Goal: Transaction & Acquisition: Purchase product/service

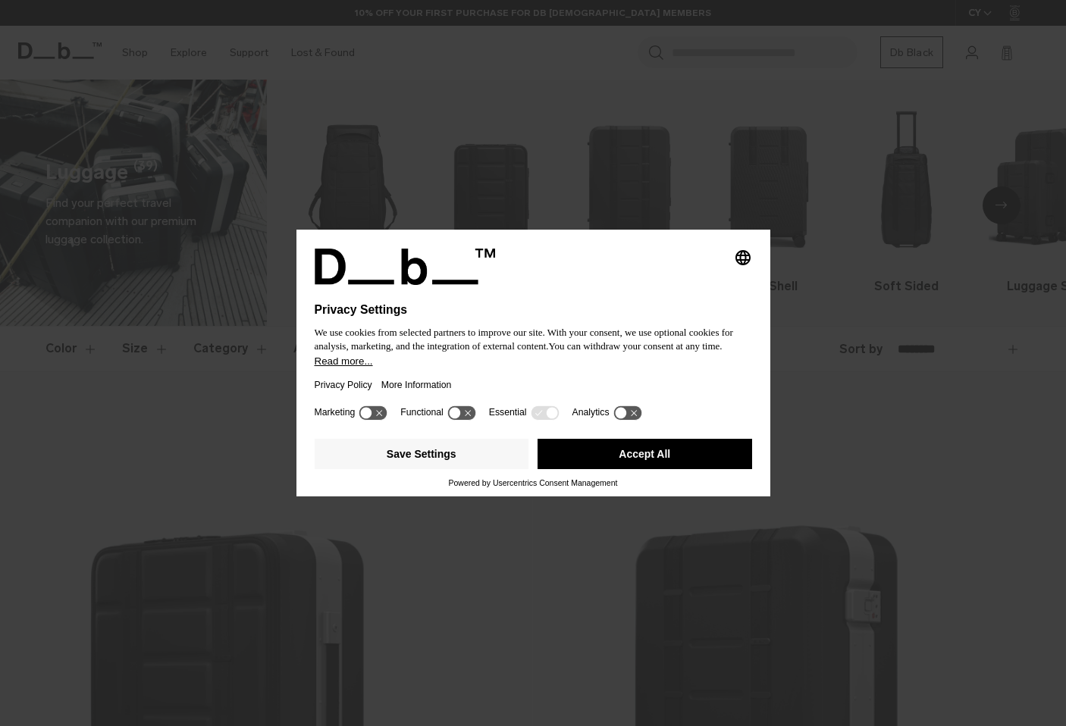
click at [646, 461] on button "Accept All" at bounding box center [644, 454] width 215 height 30
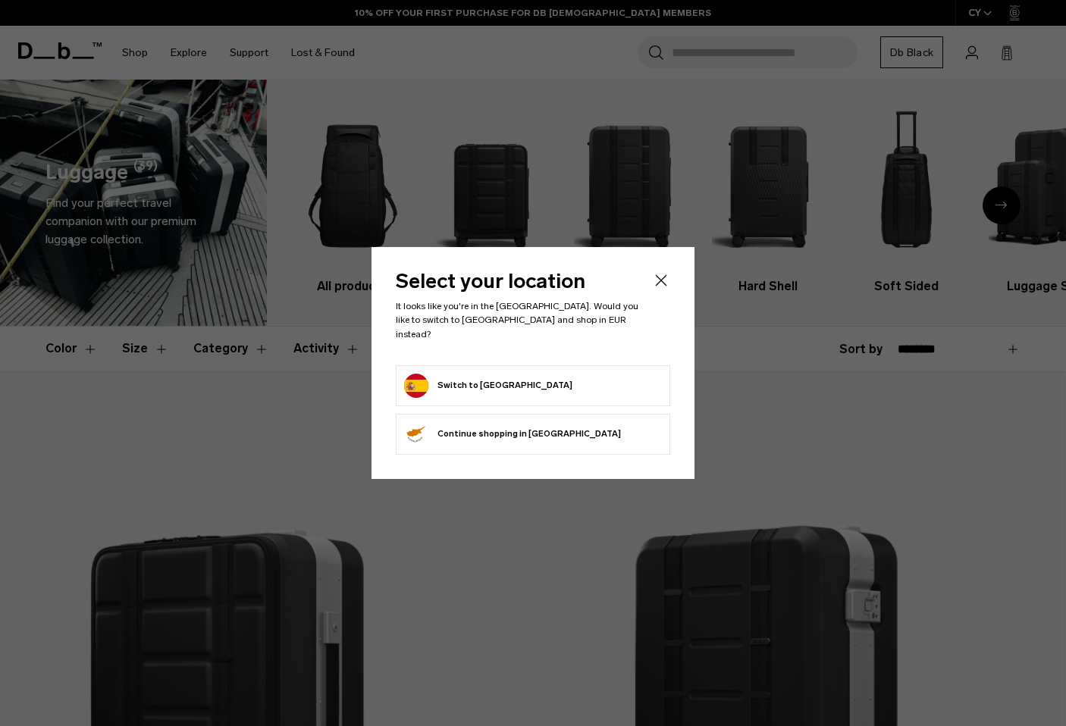
click at [534, 386] on form "Switch to Spain" at bounding box center [533, 386] width 258 height 24
click at [444, 380] on button "Switch to Spain" at bounding box center [488, 386] width 168 height 24
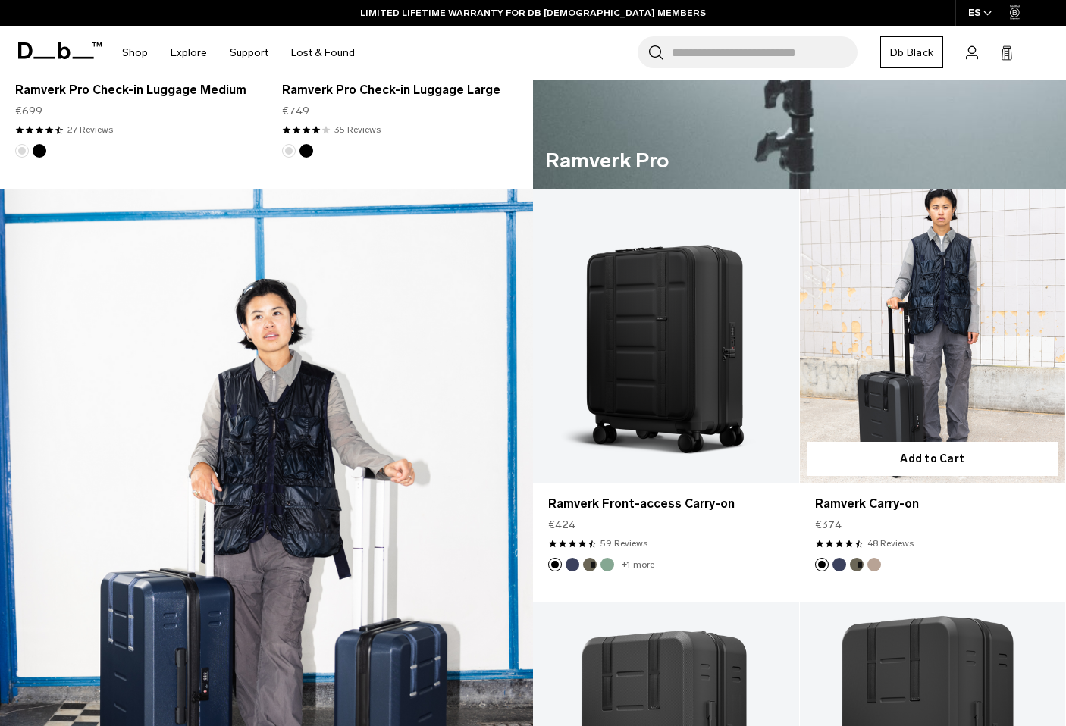
scroll to position [1011, 0]
click at [841, 567] on button "Blue Hour" at bounding box center [839, 566] width 14 height 14
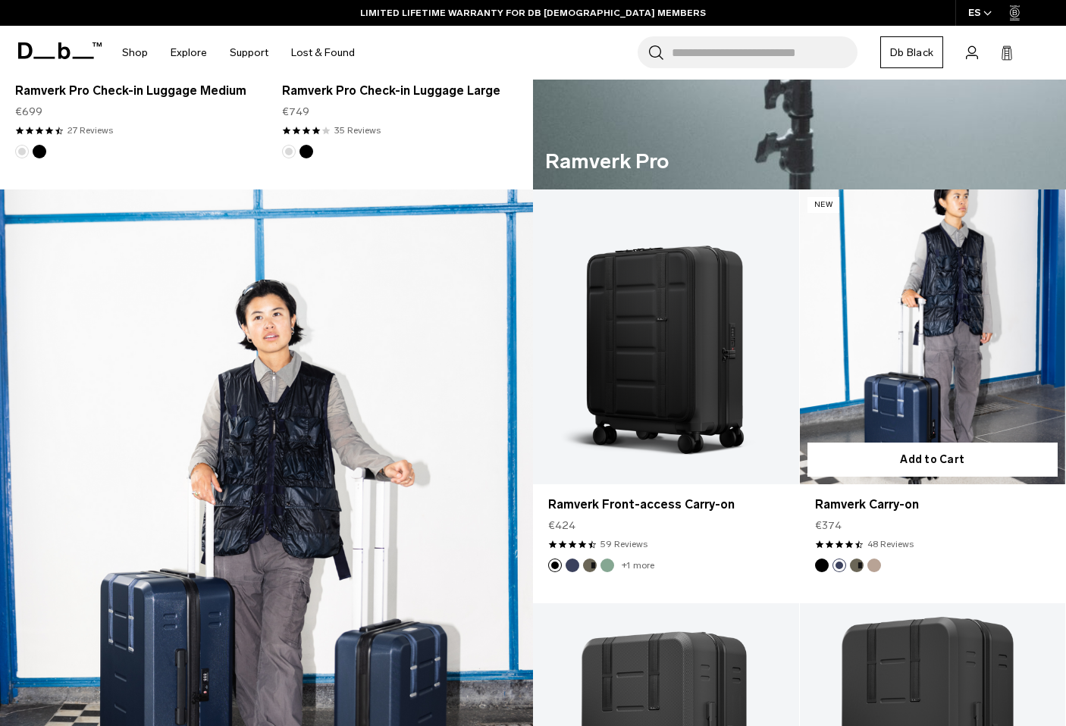
click at [855, 566] on button "Forest Green" at bounding box center [857, 566] width 14 height 14
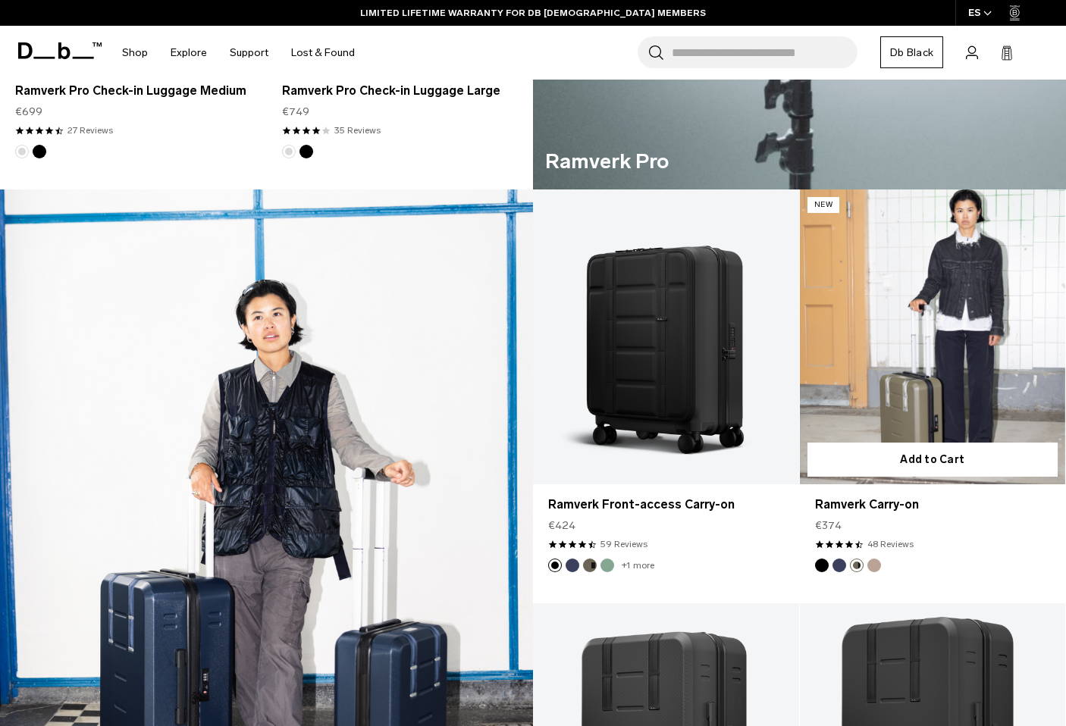
click at [885, 566] on footer at bounding box center [933, 566] width 266 height 14
click at [871, 563] on button "Fogbow Beige" at bounding box center [874, 566] width 14 height 14
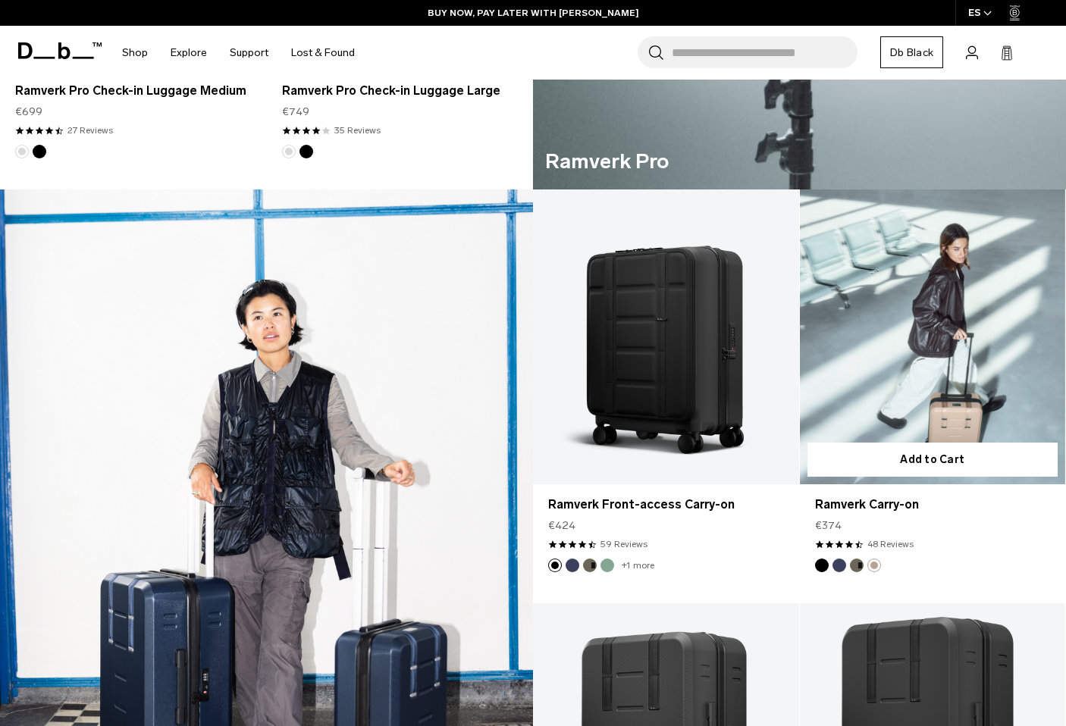
click at [817, 565] on button "Black Out" at bounding box center [822, 566] width 14 height 14
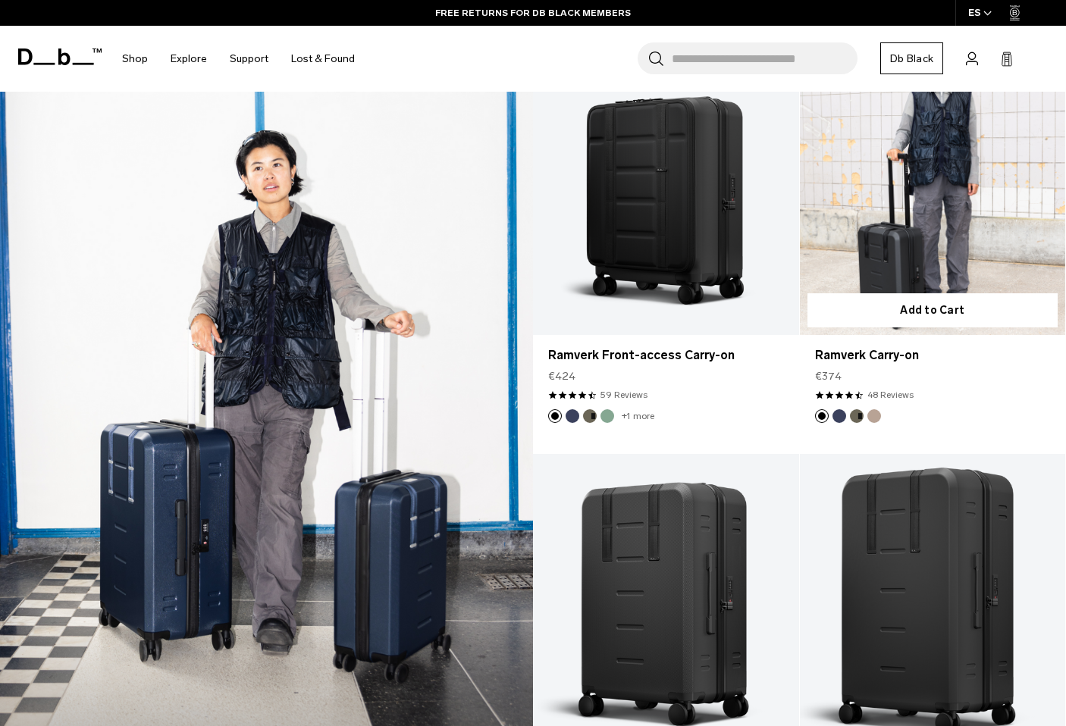
scroll to position [0, 0]
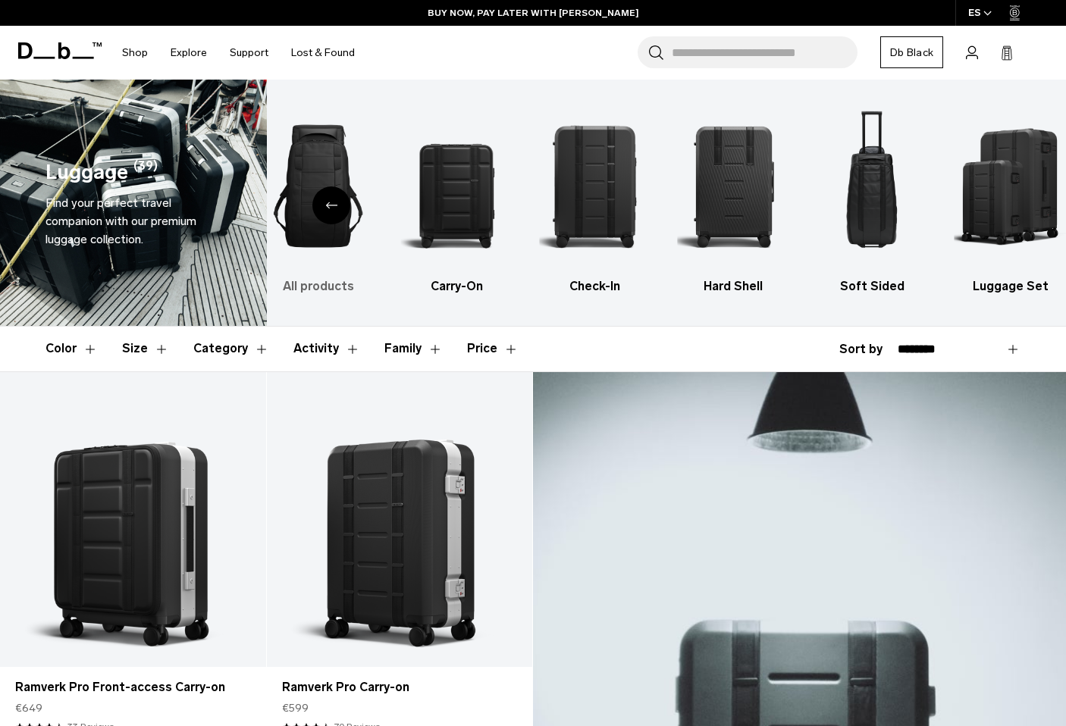
click at [303, 209] on img "1 / 6" at bounding box center [318, 186] width 112 height 168
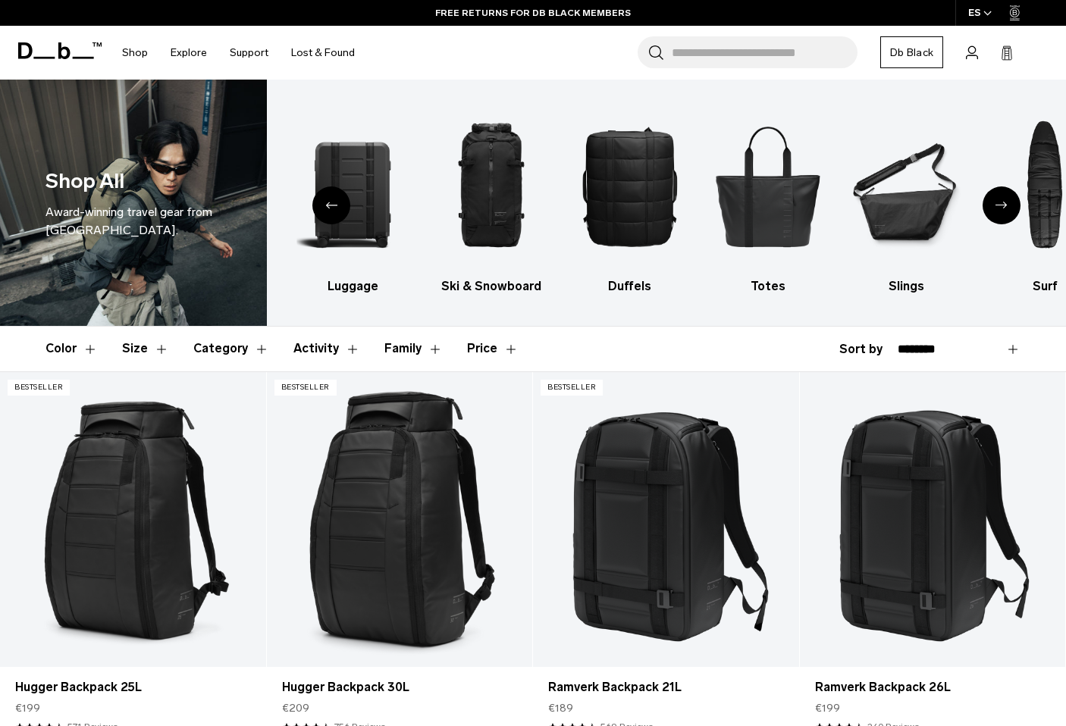
click at [62, 58] on icon at bounding box center [59, 50] width 83 height 17
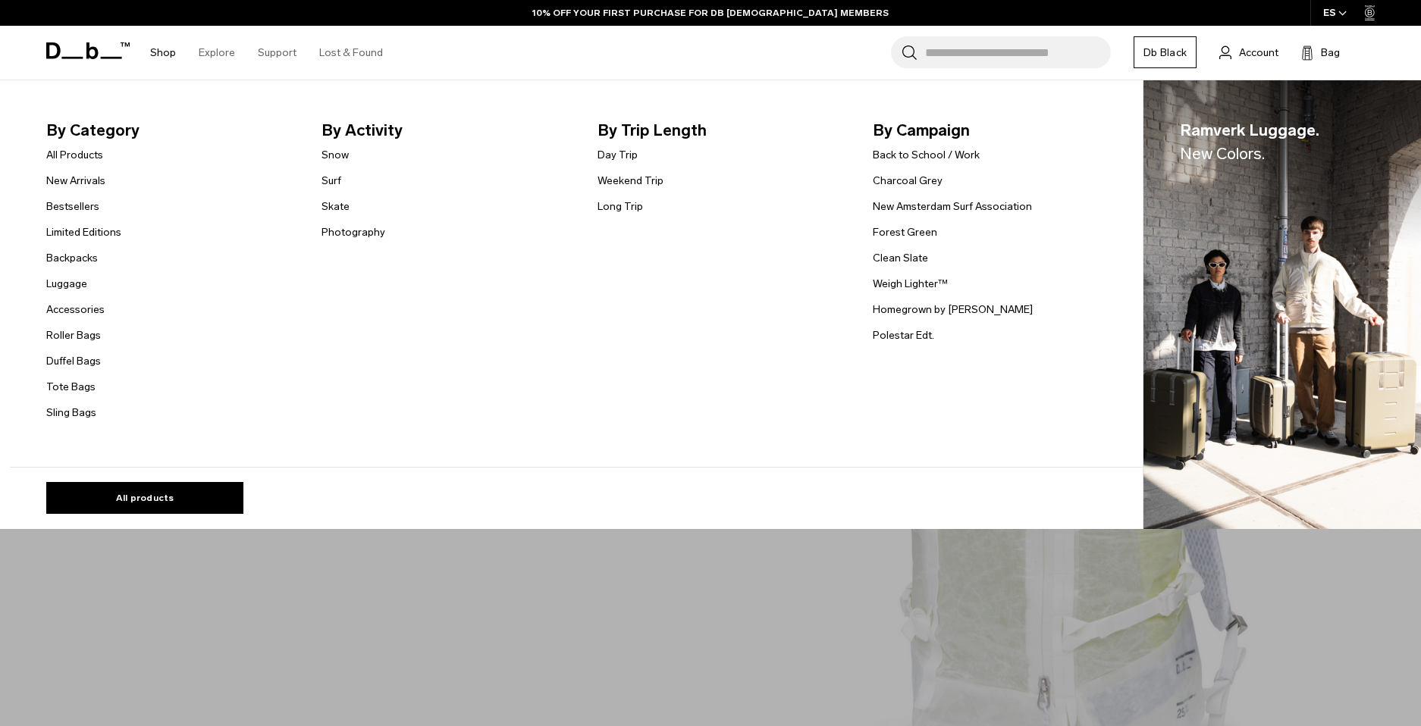
click at [156, 55] on link "Shop" at bounding box center [163, 53] width 26 height 54
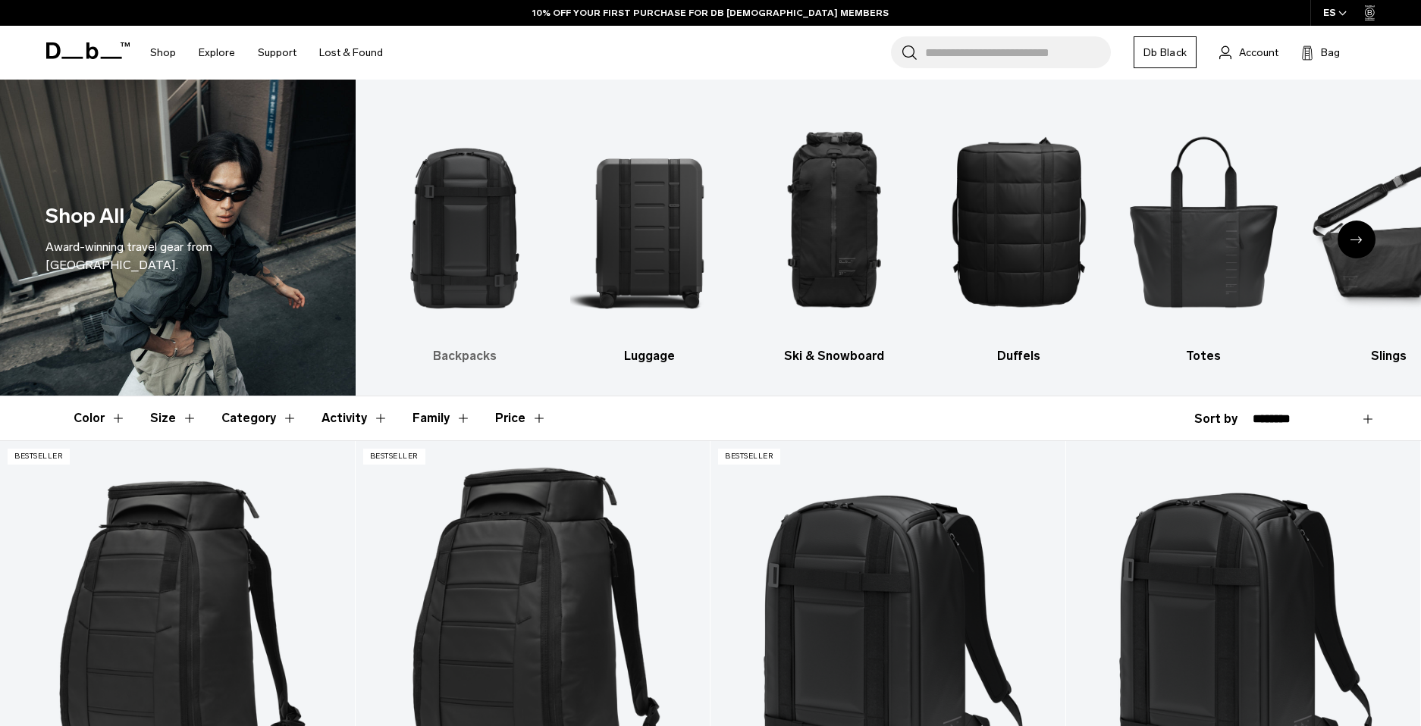
click at [468, 201] on img "1 / 10" at bounding box center [465, 220] width 158 height 237
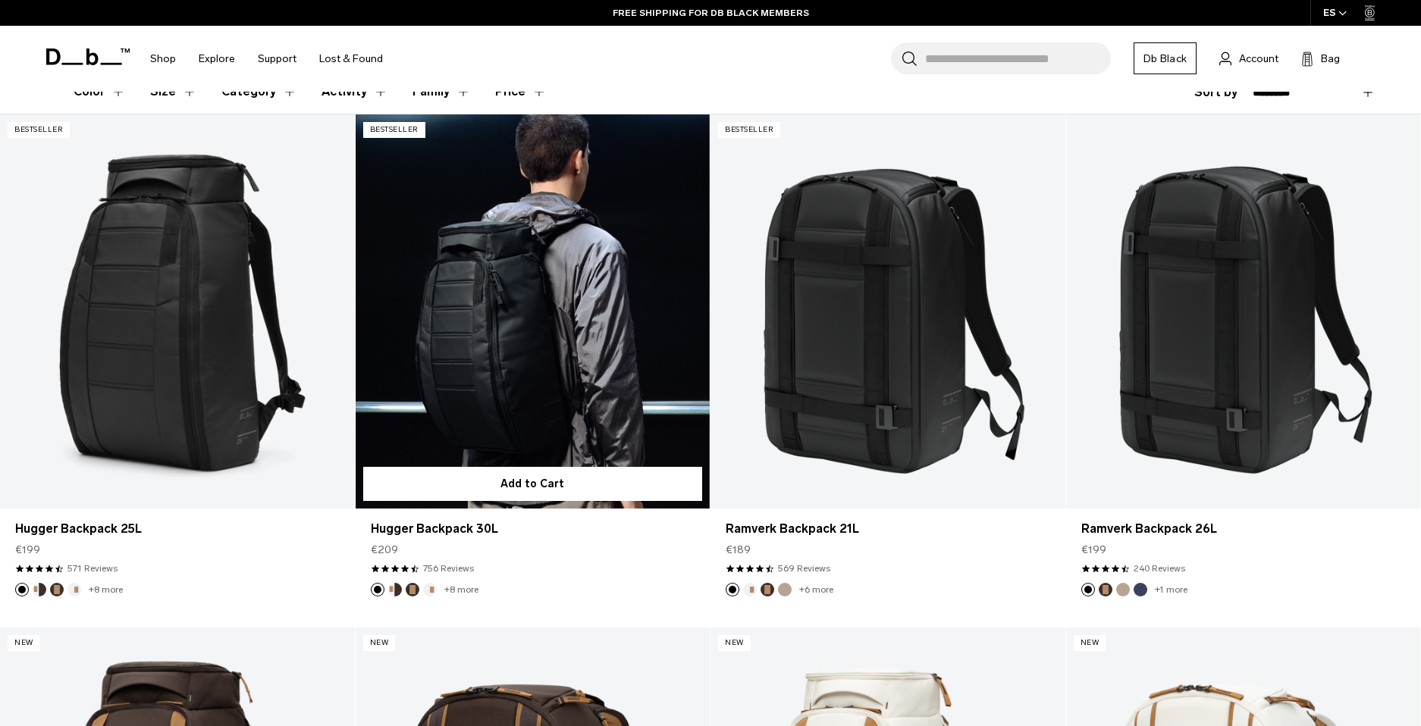
scroll to position [328, 0]
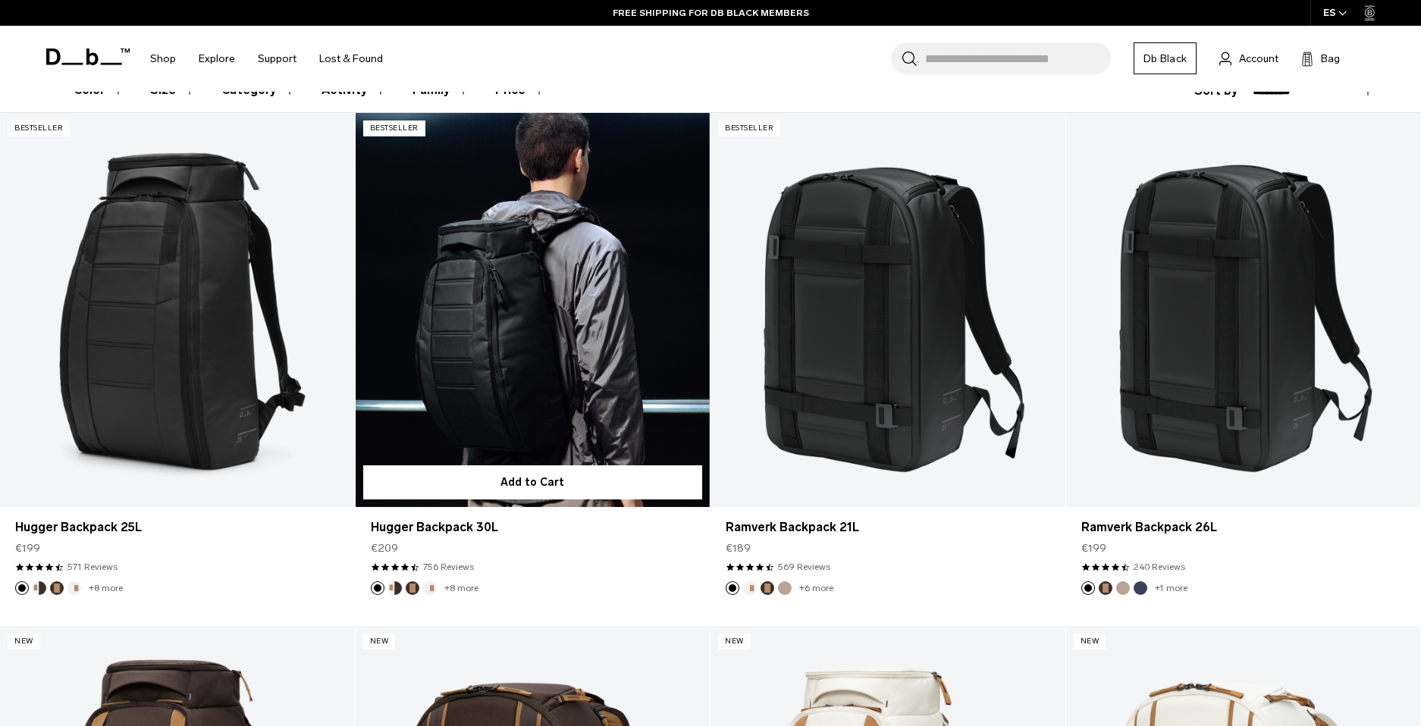
click at [569, 343] on link "Hugger Backpack 30L" at bounding box center [533, 309] width 355 height 393
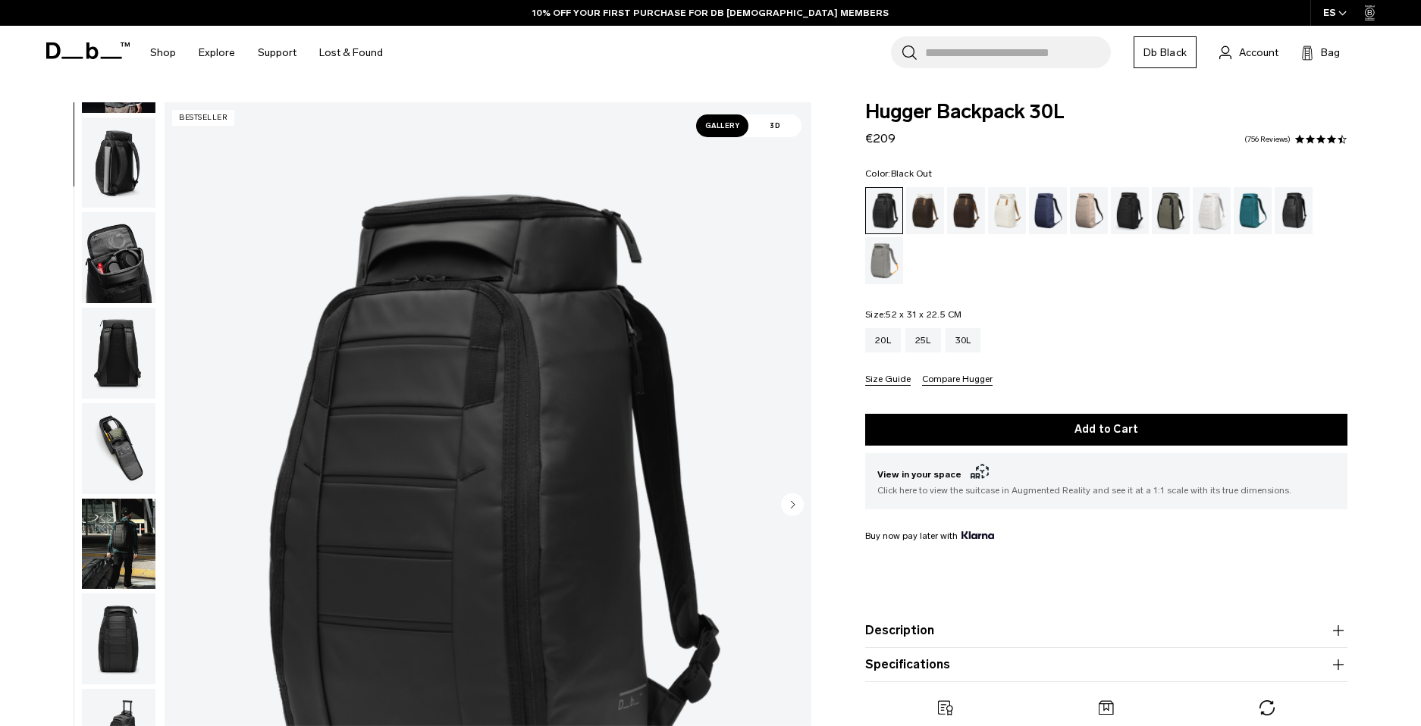
scroll to position [175, 0]
click at [132, 442] on img "button" at bounding box center [119, 450] width 74 height 91
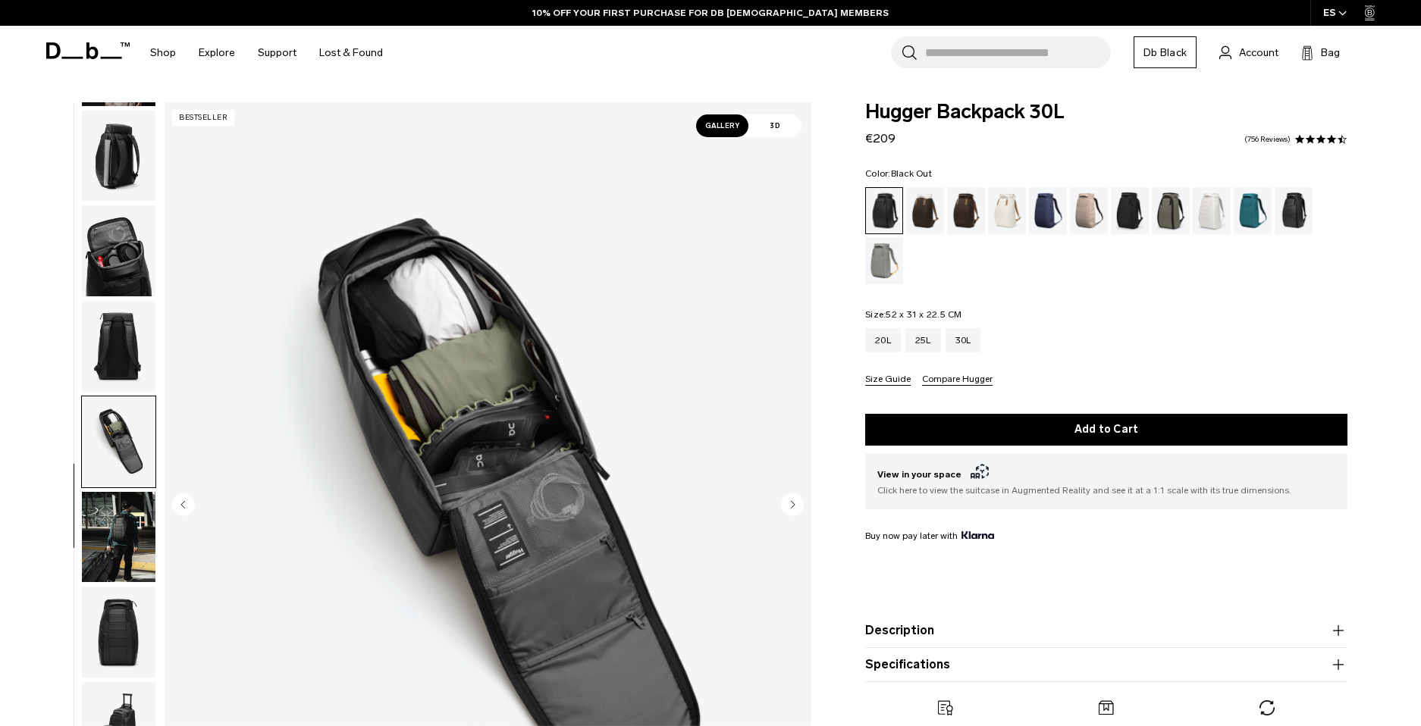
click at [117, 520] on img "button" at bounding box center [119, 537] width 74 height 91
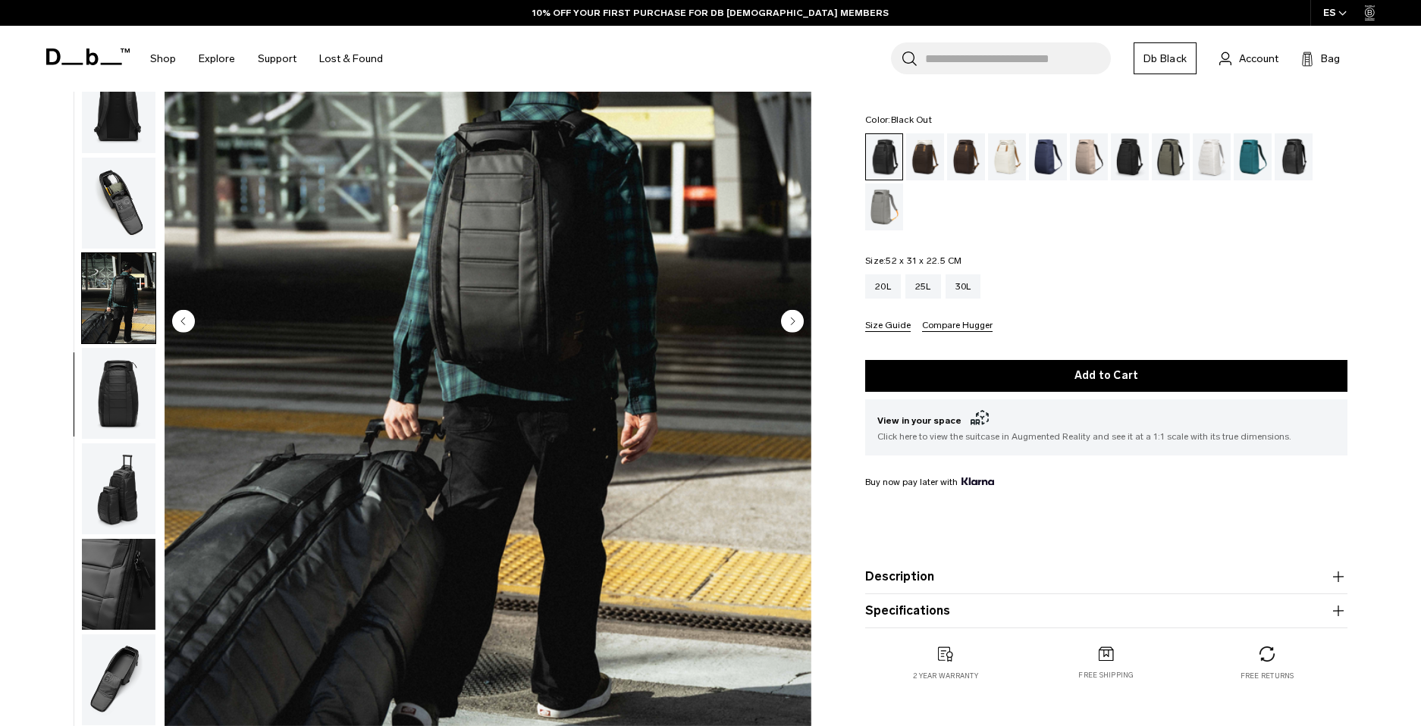
scroll to position [189, 0]
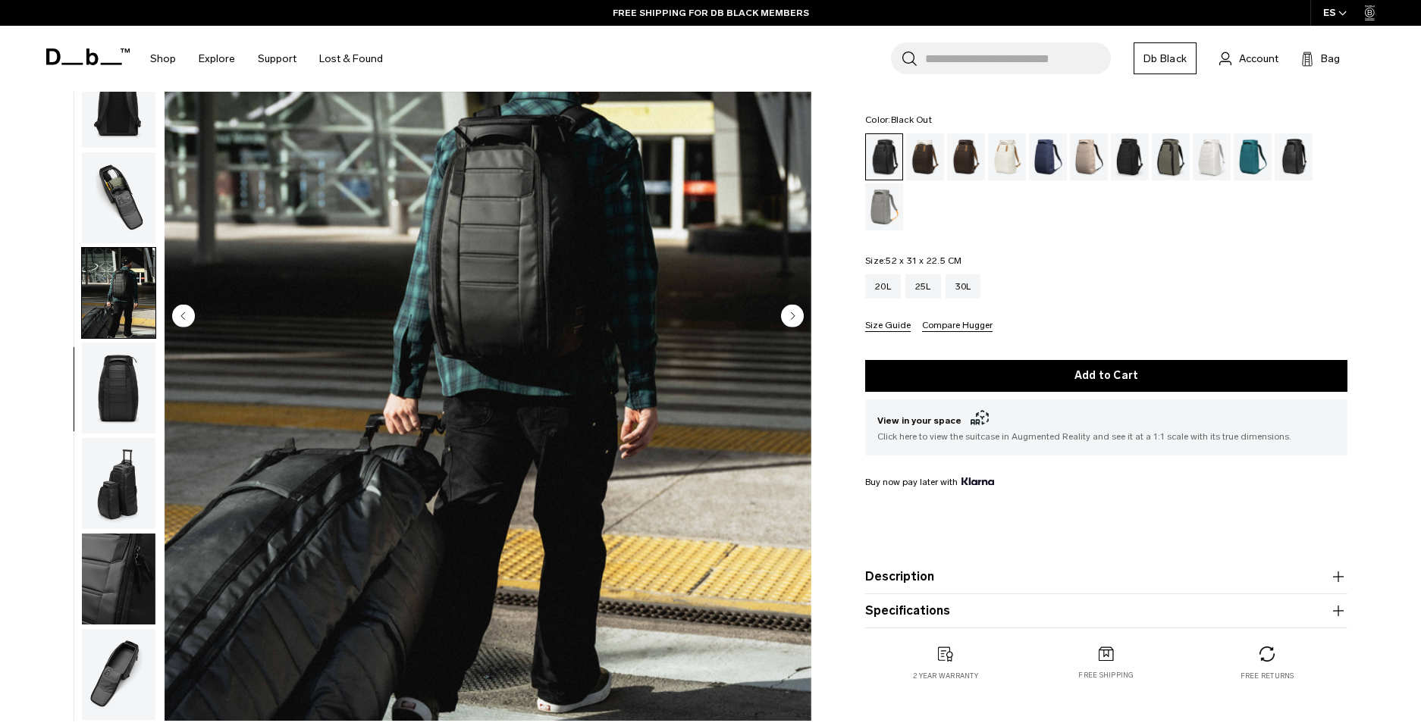
click at [116, 491] on img "button" at bounding box center [119, 483] width 74 height 91
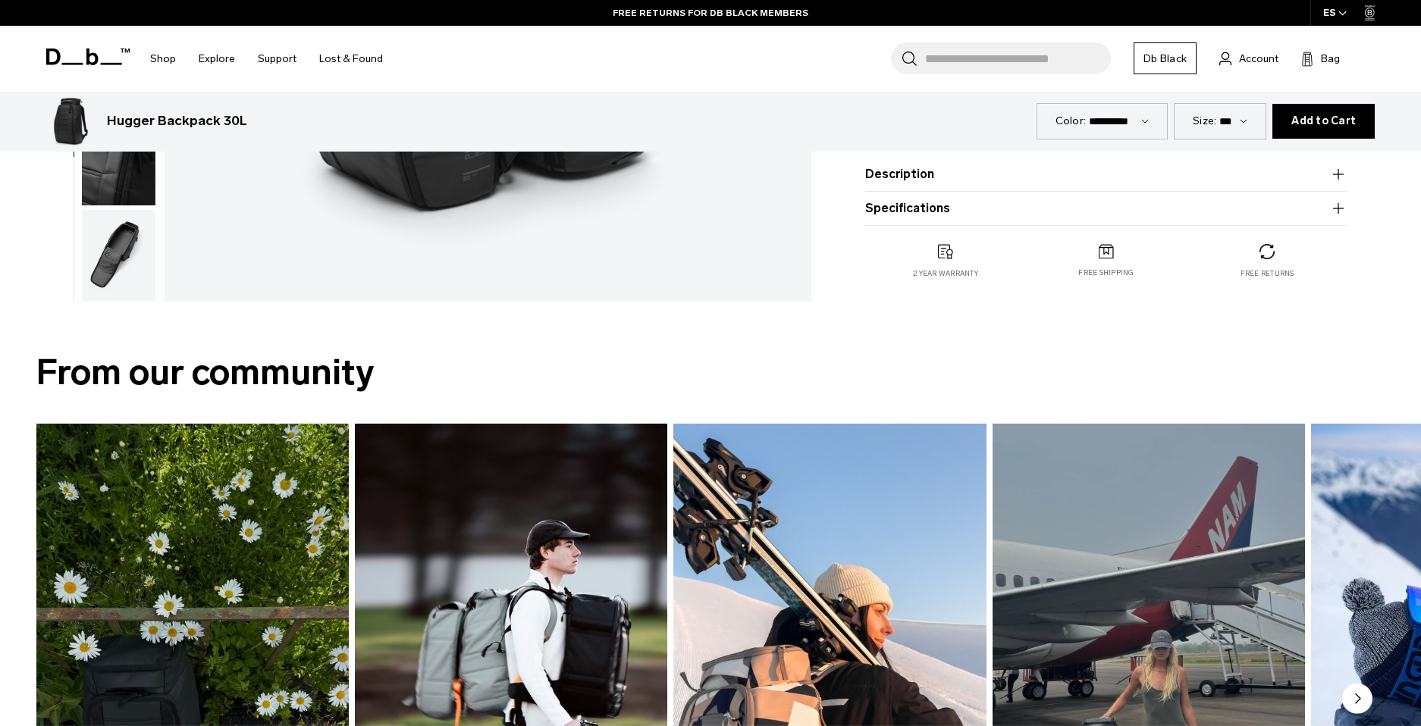
scroll to position [0, 0]
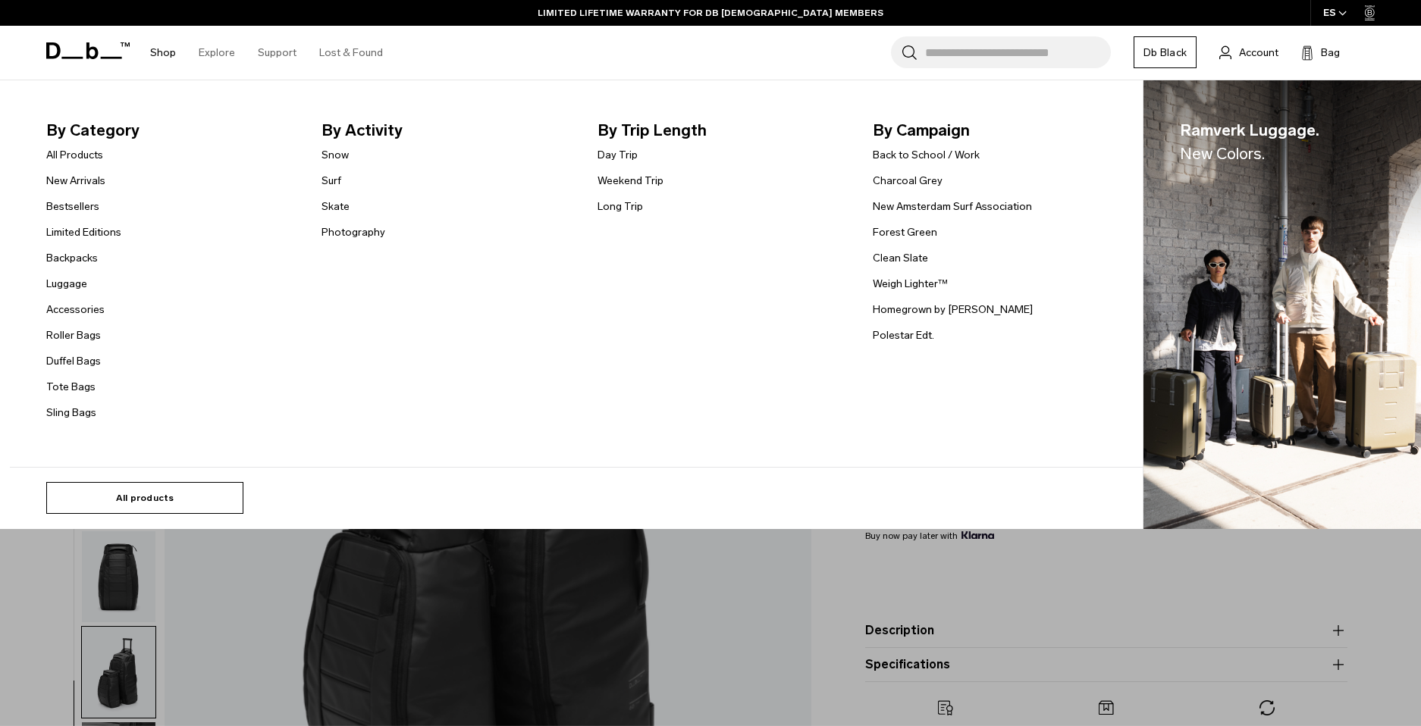
click at [184, 491] on link "All products" at bounding box center [144, 498] width 197 height 32
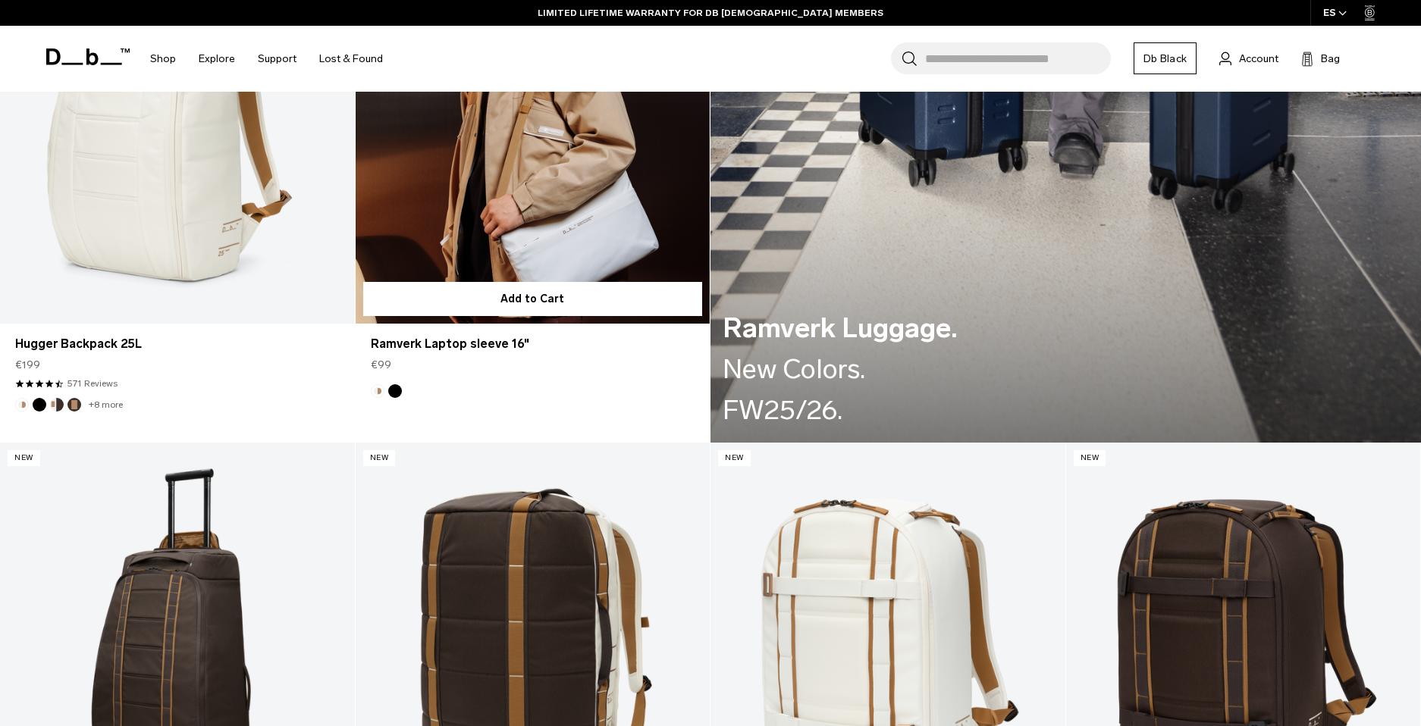
scroll to position [2568, 0]
